Goal: Entertainment & Leisure: Consume media (video, audio)

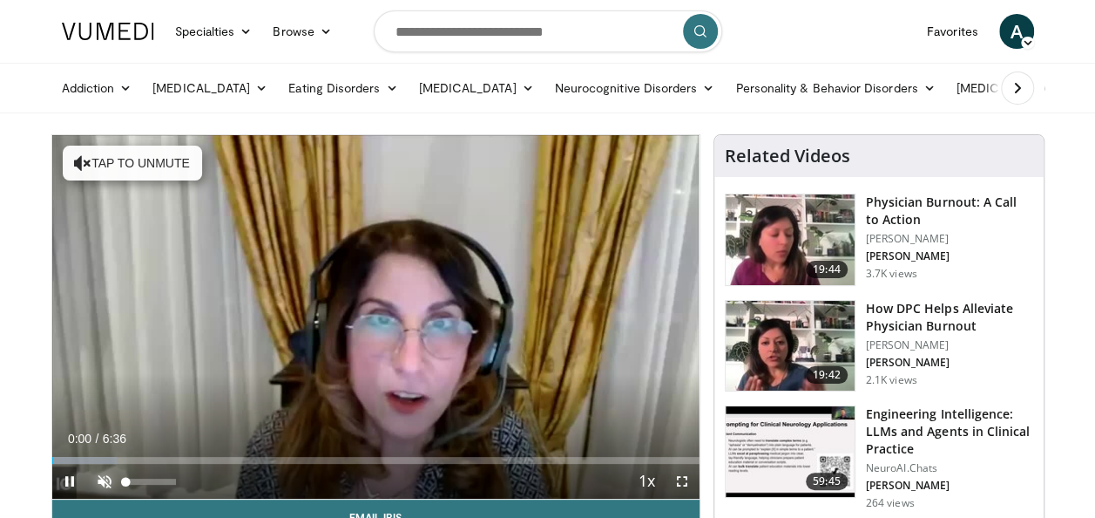
click at [99, 476] on span "Video Player" at bounding box center [104, 480] width 35 height 35
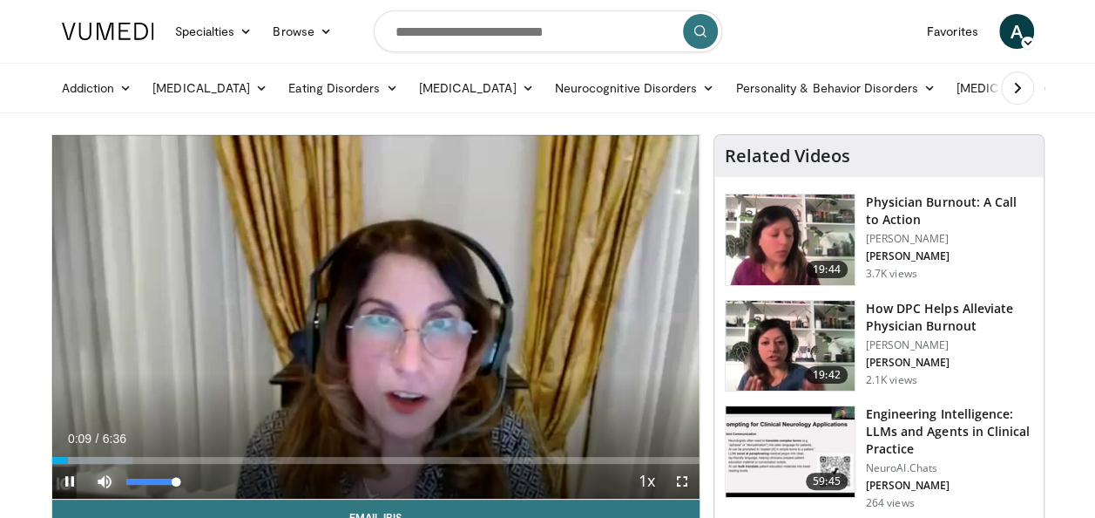
click at [102, 483] on span "Video Player" at bounding box center [104, 480] width 35 height 35
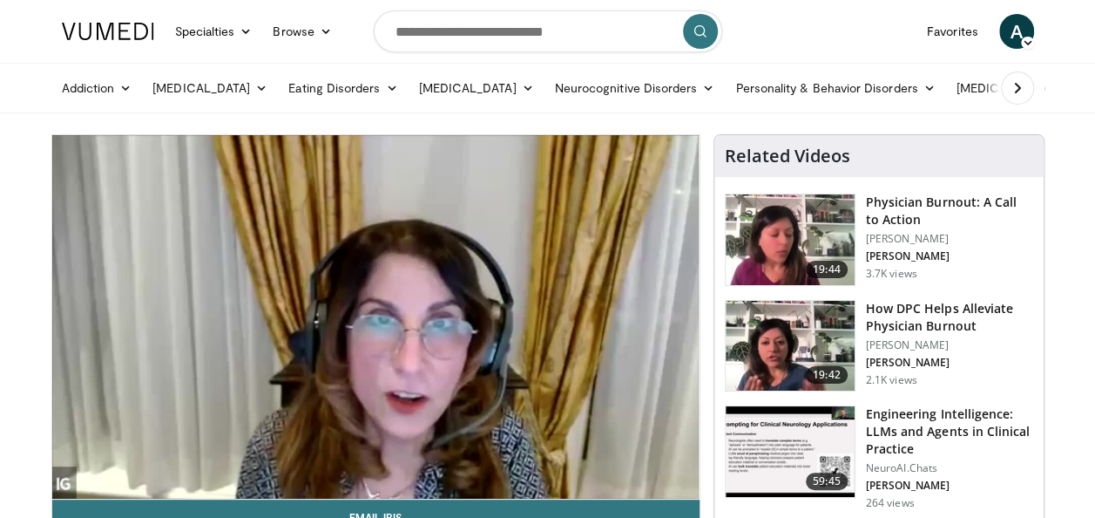
click at [102, 483] on div "10 seconds Tap to unmute" at bounding box center [375, 316] width 647 height 363
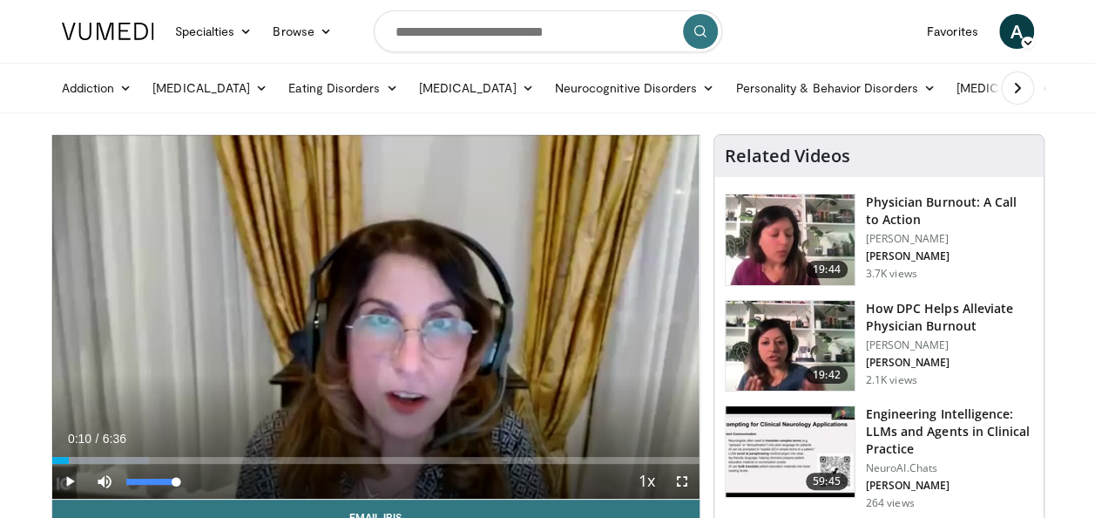
drag, startPoint x: 124, startPoint y: 479, endPoint x: 206, endPoint y: 478, distance: 81.9
click at [206, 478] on div "Mute 100%" at bounding box center [148, 480] width 122 height 35
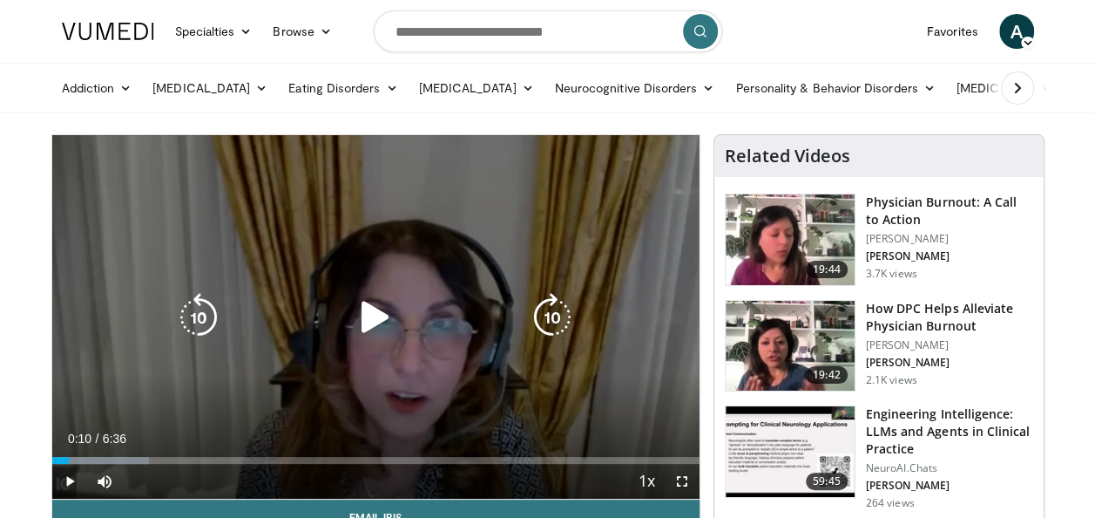
click at [287, 408] on div "10 seconds Tap to unmute" at bounding box center [375, 316] width 647 height 363
click at [385, 312] on icon "Video Player" at bounding box center [375, 317] width 49 height 49
click at [423, 340] on div "10 seconds Tap to unmute" at bounding box center [375, 316] width 647 height 363
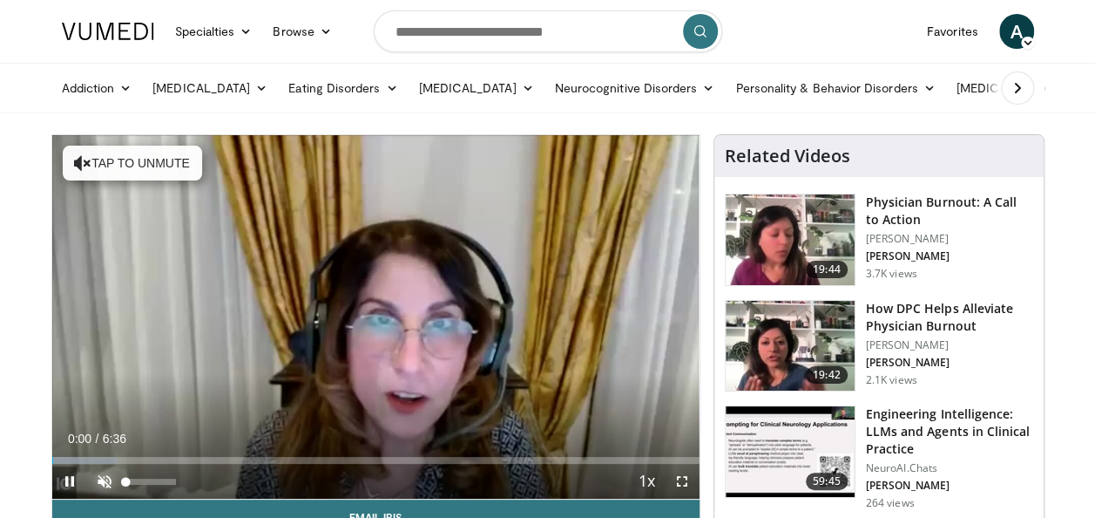
click at [99, 488] on span "Video Player" at bounding box center [104, 480] width 35 height 35
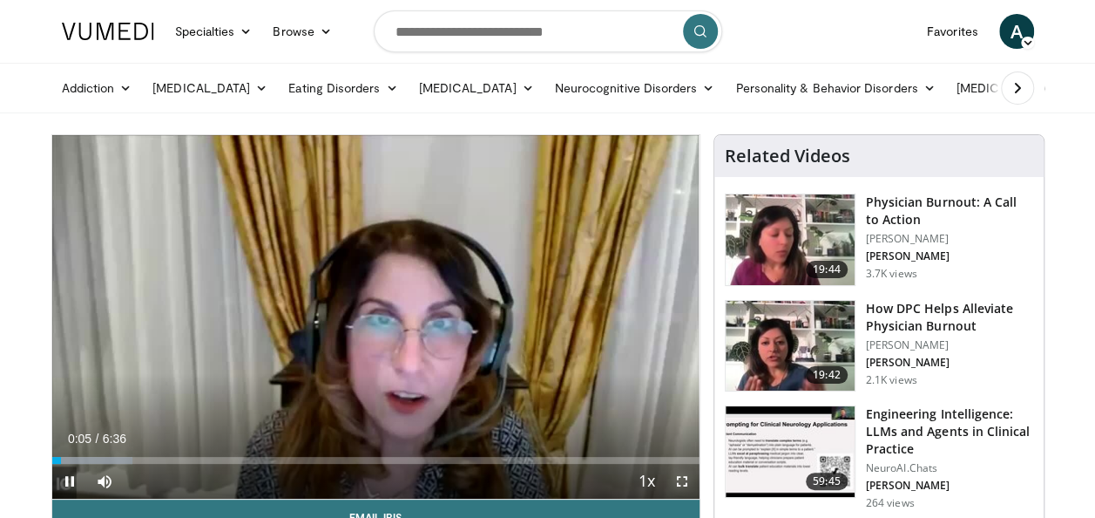
click at [681, 478] on span "Video Player" at bounding box center [682, 480] width 35 height 35
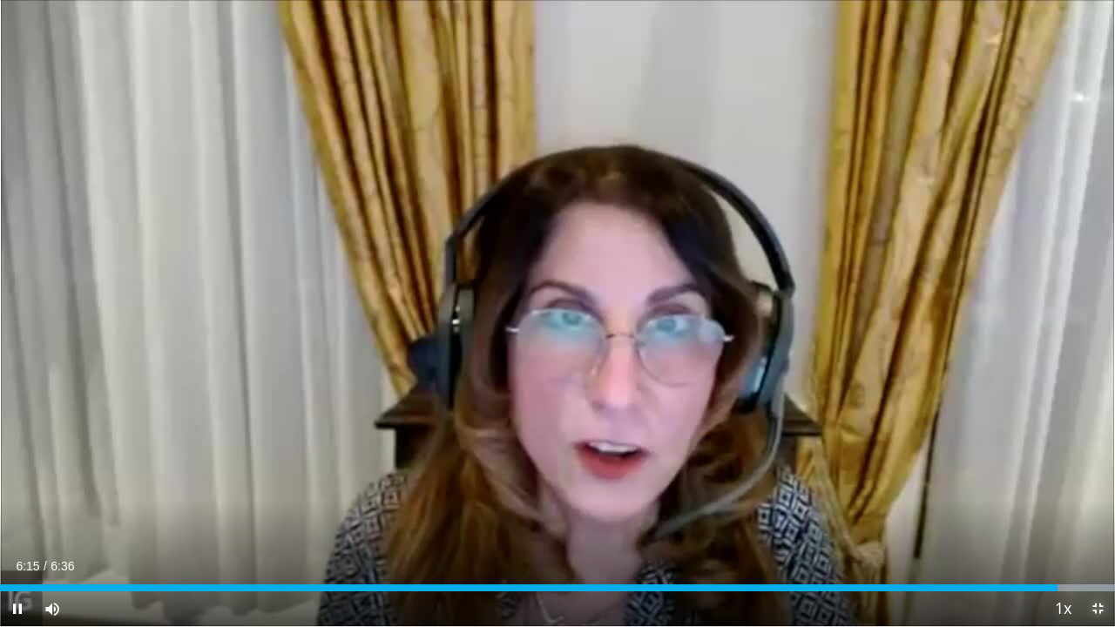
click at [1094, 517] on span "Video Player" at bounding box center [1097, 609] width 35 height 35
